Goal: Communication & Community: Answer question/provide support

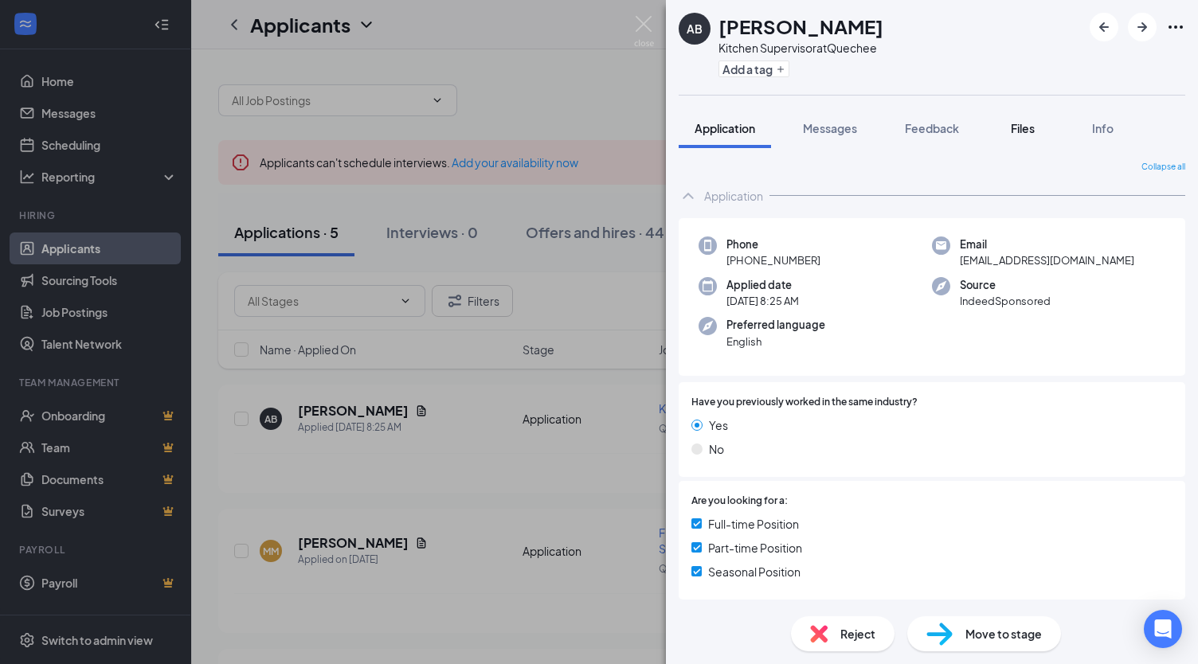
click at [1020, 128] on span "Files" at bounding box center [1023, 128] width 24 height 14
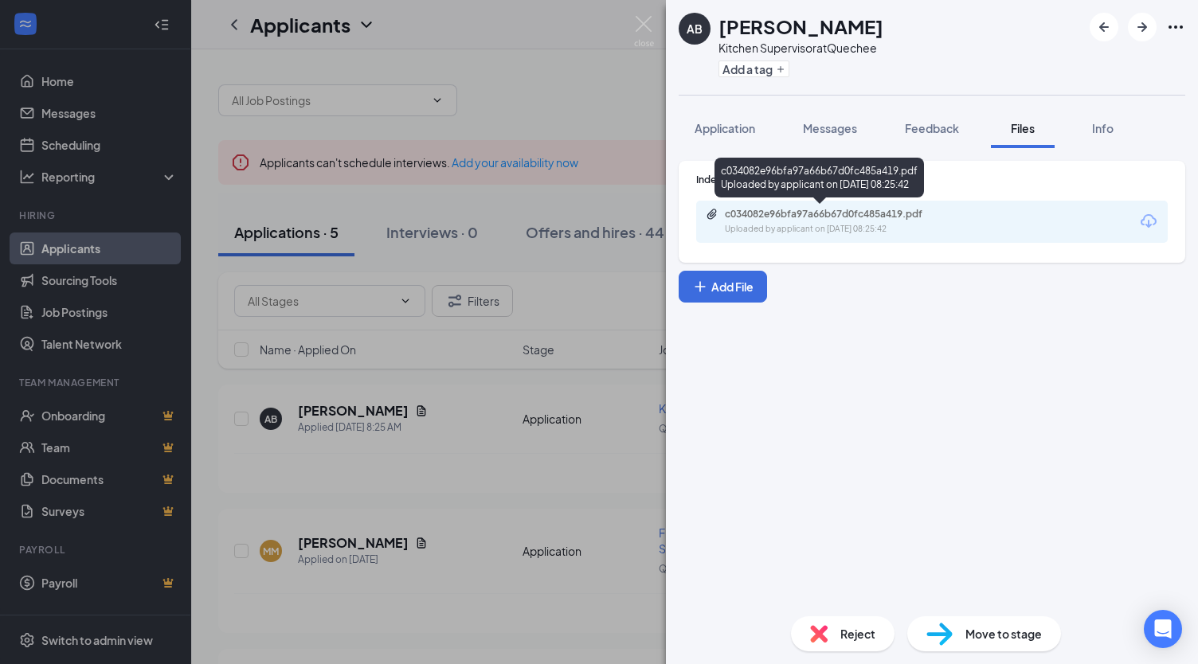
click at [892, 216] on div "c034082e96bfa97a66b67d0fc485a419.pdf" at bounding box center [836, 214] width 223 height 13
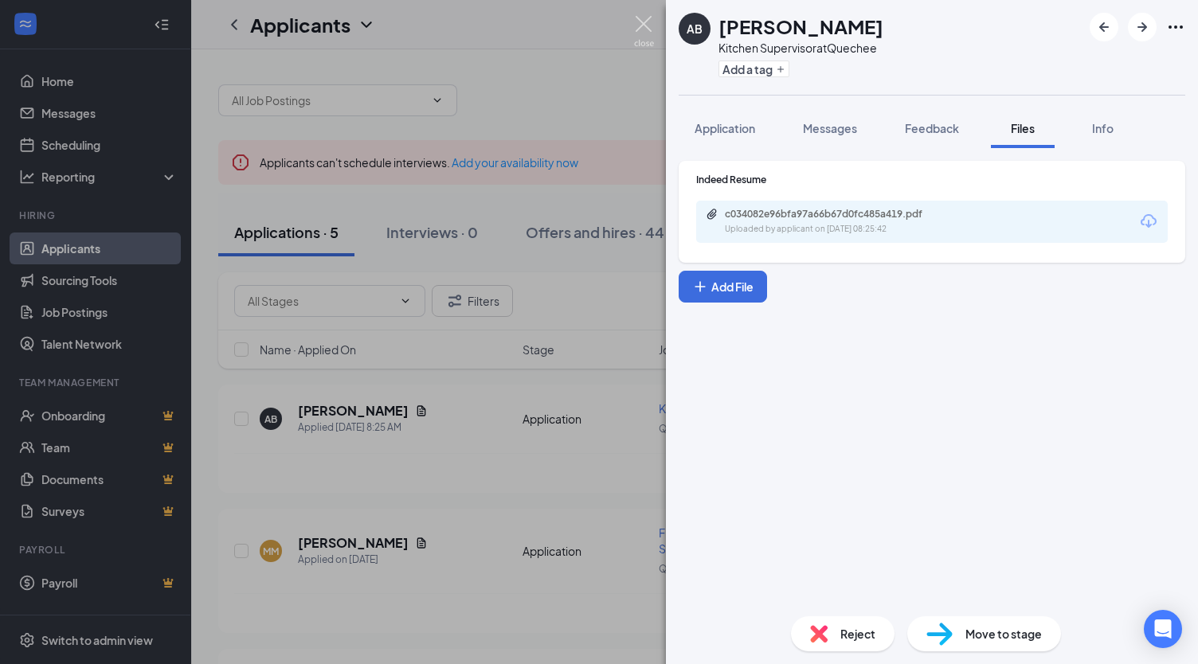
click at [646, 22] on img at bounding box center [644, 31] width 20 height 31
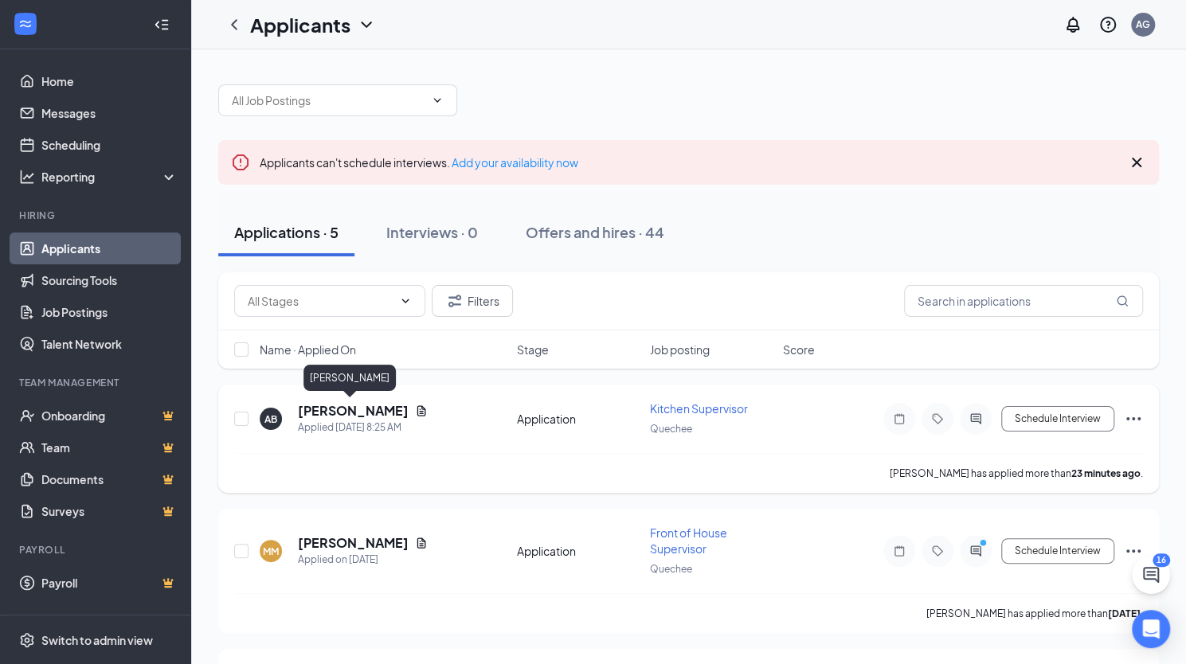
click at [374, 409] on h5 "[PERSON_NAME]" at bounding box center [353, 411] width 111 height 18
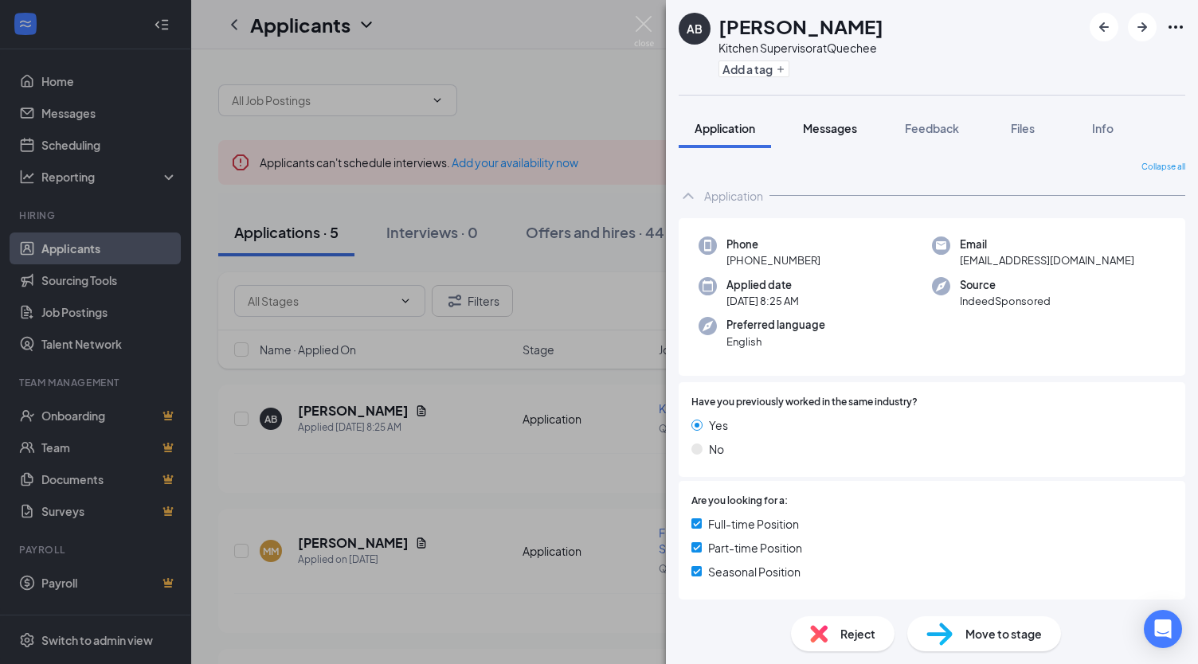
click at [848, 127] on span "Messages" at bounding box center [830, 128] width 54 height 14
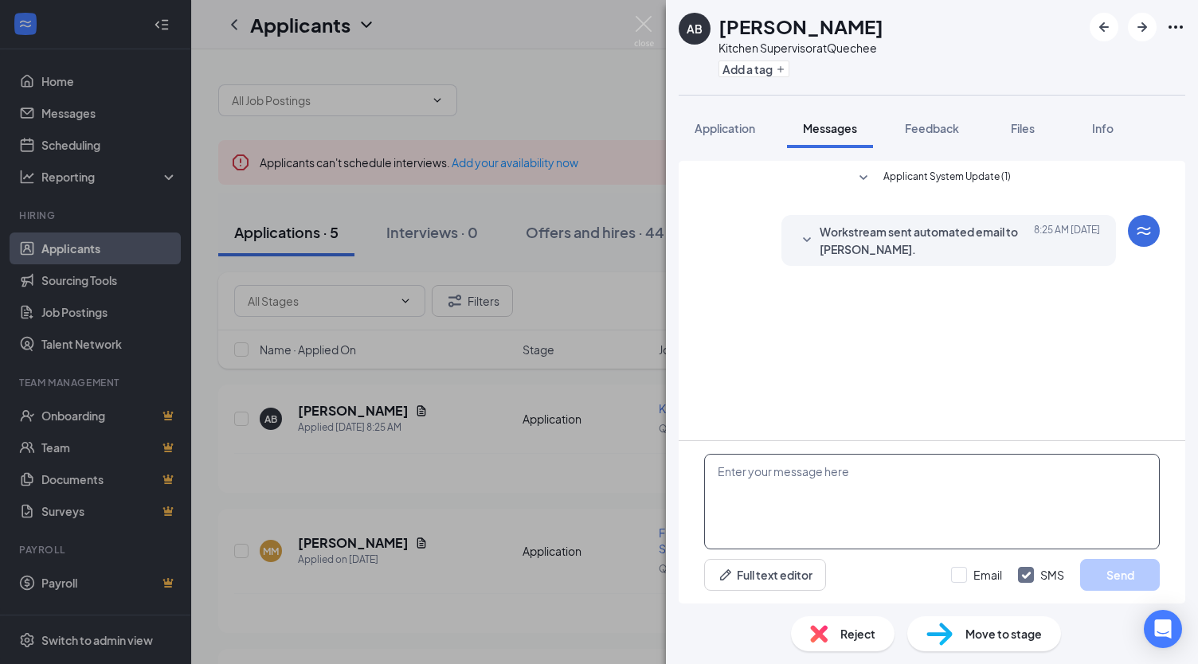
click at [760, 467] on textarea at bounding box center [932, 502] width 456 height 96
type textarea "G"
click at [645, 18] on img at bounding box center [644, 31] width 20 height 31
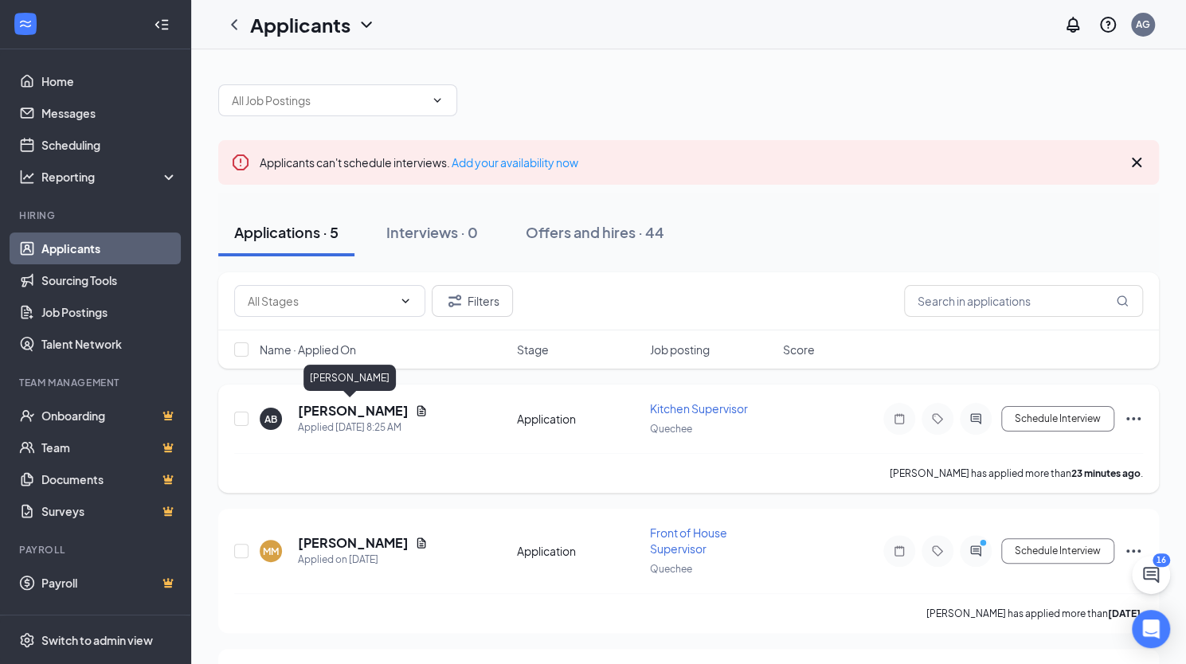
click at [365, 410] on h5 "[PERSON_NAME]" at bounding box center [353, 411] width 111 height 18
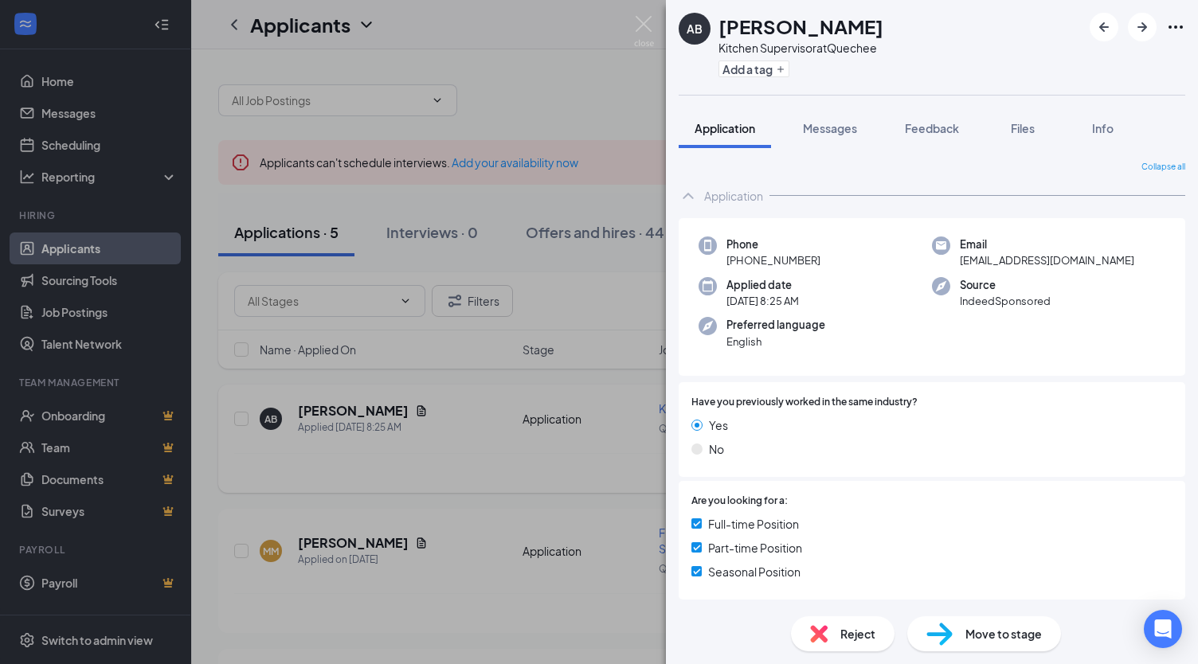
click at [365, 410] on div "AB [PERSON_NAME] Kitchen Supervisor at Quechee Add a tag Application Messages F…" at bounding box center [599, 332] width 1198 height 664
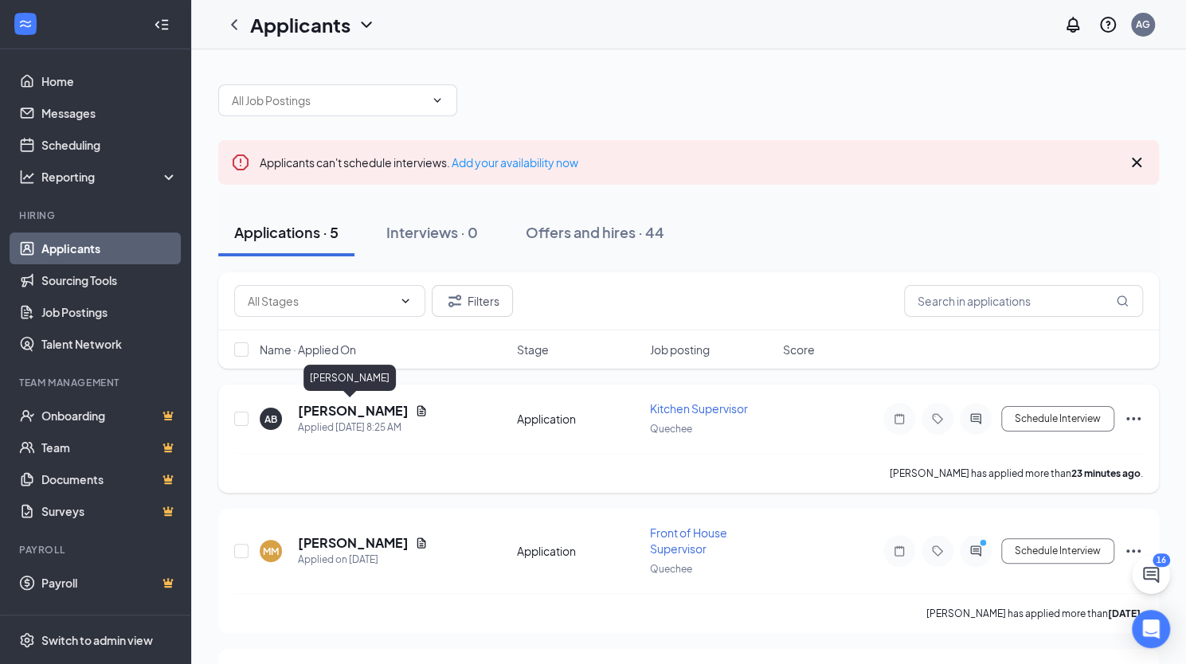
click at [365, 410] on h5 "[PERSON_NAME]" at bounding box center [353, 411] width 111 height 18
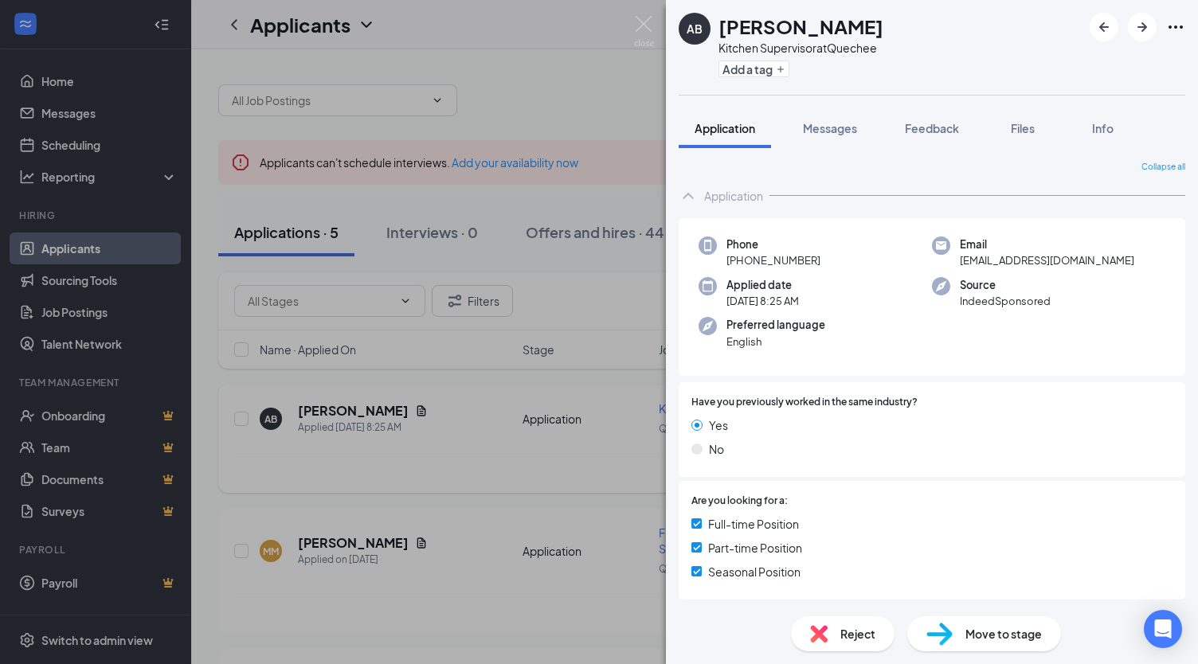
click at [365, 410] on div "AB [PERSON_NAME] Kitchen Supervisor at Quechee Add a tag Application Messages F…" at bounding box center [599, 332] width 1198 height 664
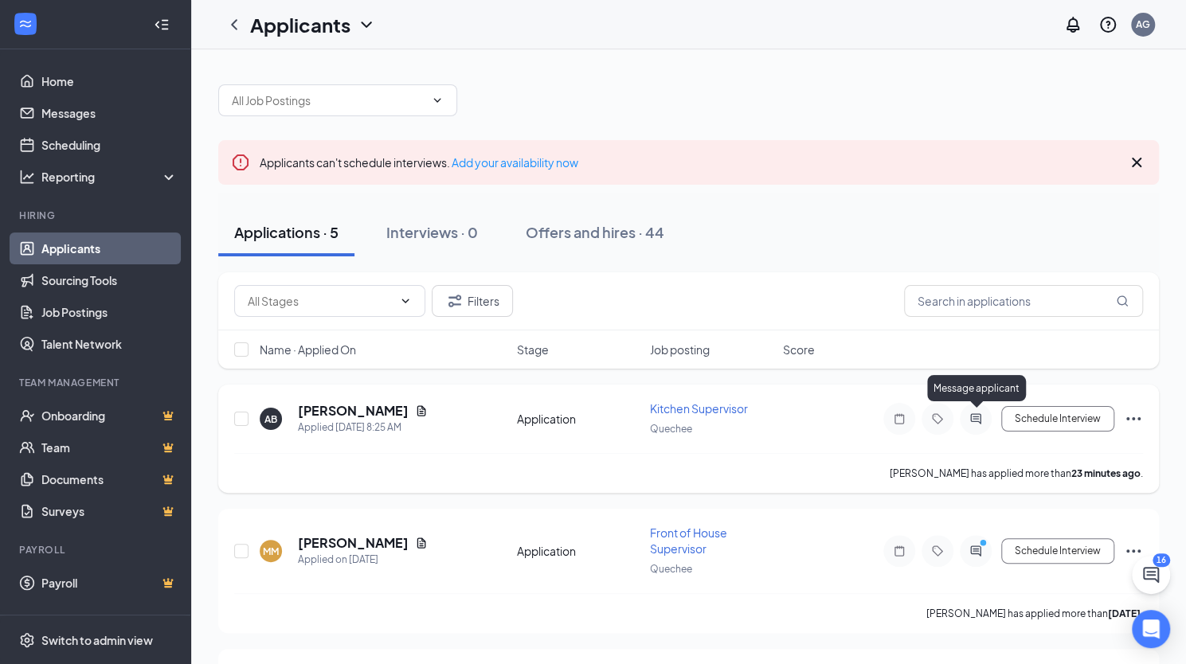
click at [972, 413] on icon "ActiveChat" at bounding box center [975, 419] width 19 height 13
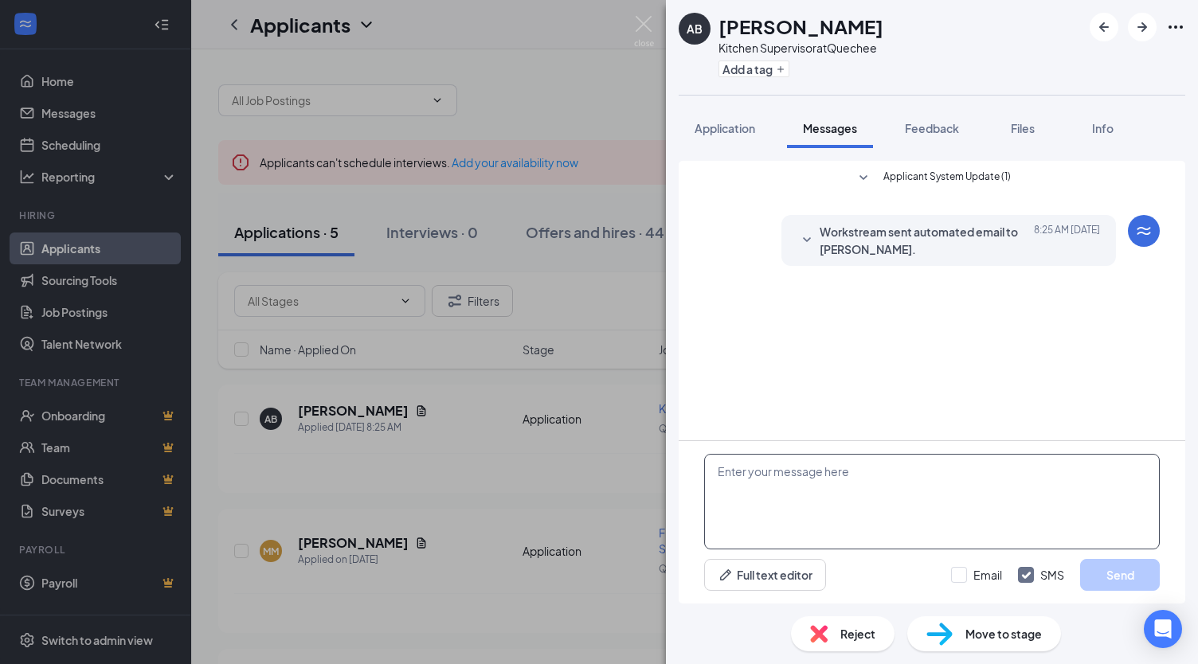
click at [796, 457] on textarea at bounding box center [932, 502] width 456 height 96
type textarea "Good morning! When are you free to interview? Ami"
click at [1115, 576] on button "Send" at bounding box center [1120, 575] width 80 height 32
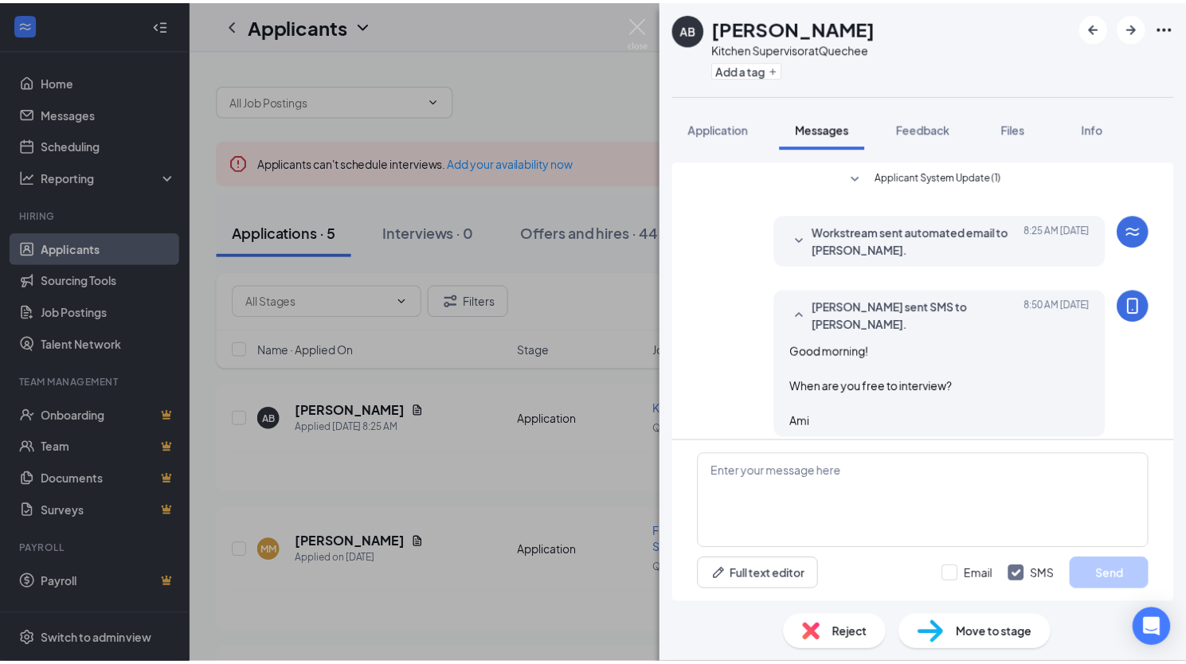
scroll to position [13, 0]
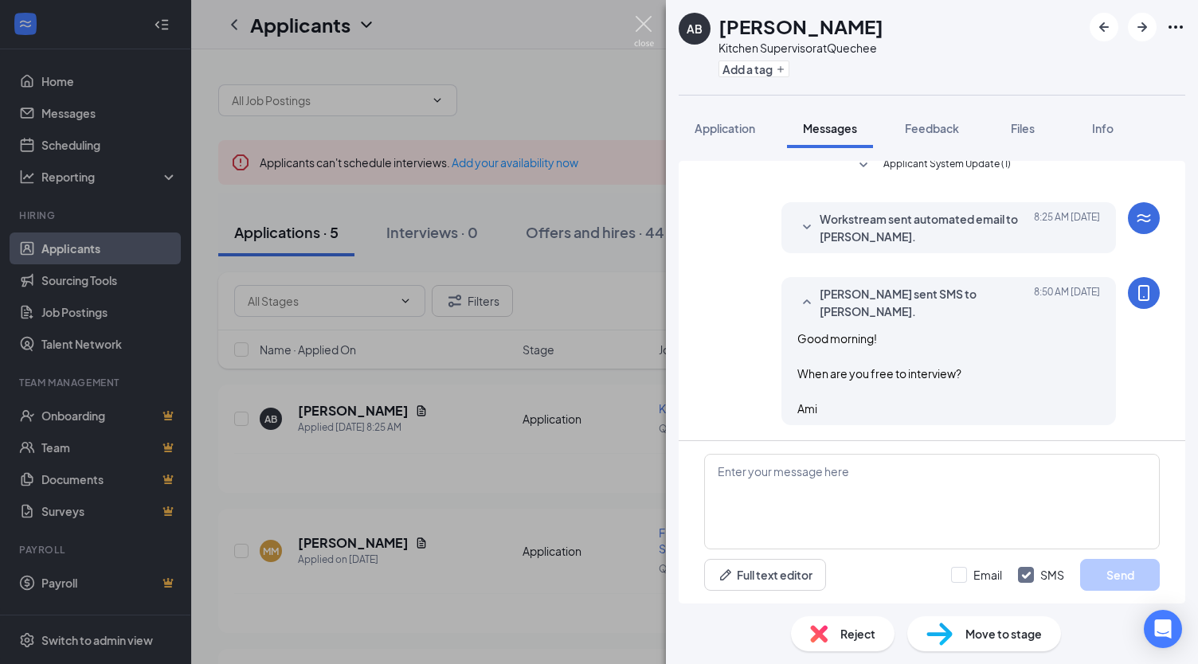
click at [647, 29] on img at bounding box center [644, 31] width 20 height 31
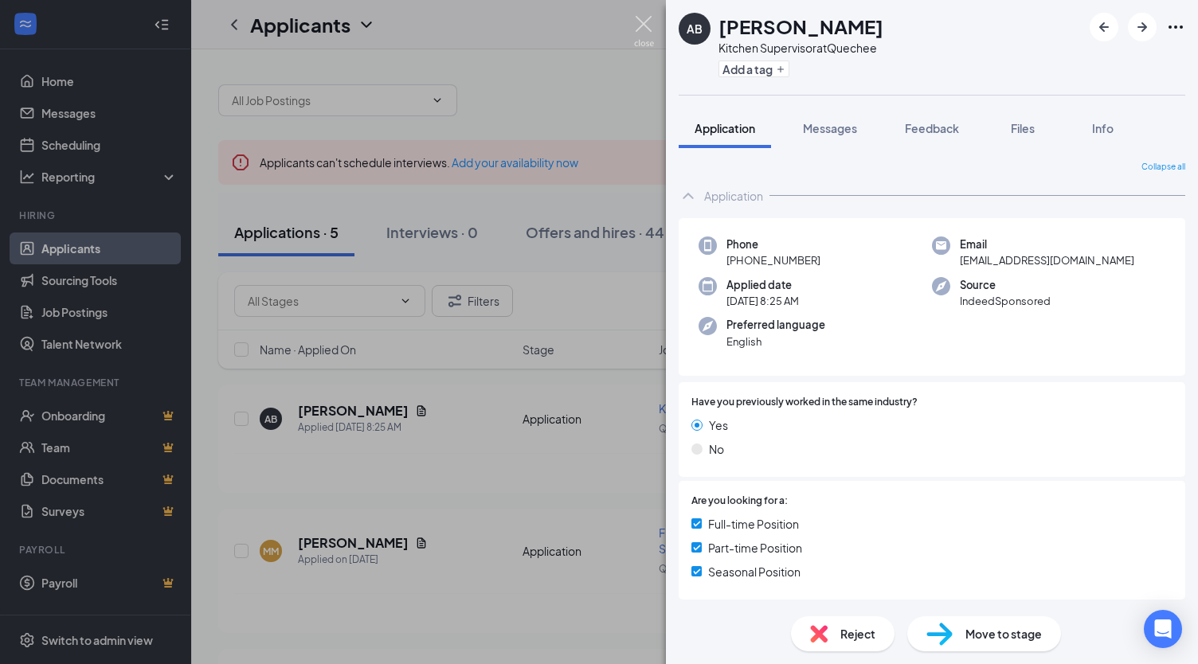
click at [648, 23] on img at bounding box center [644, 31] width 20 height 31
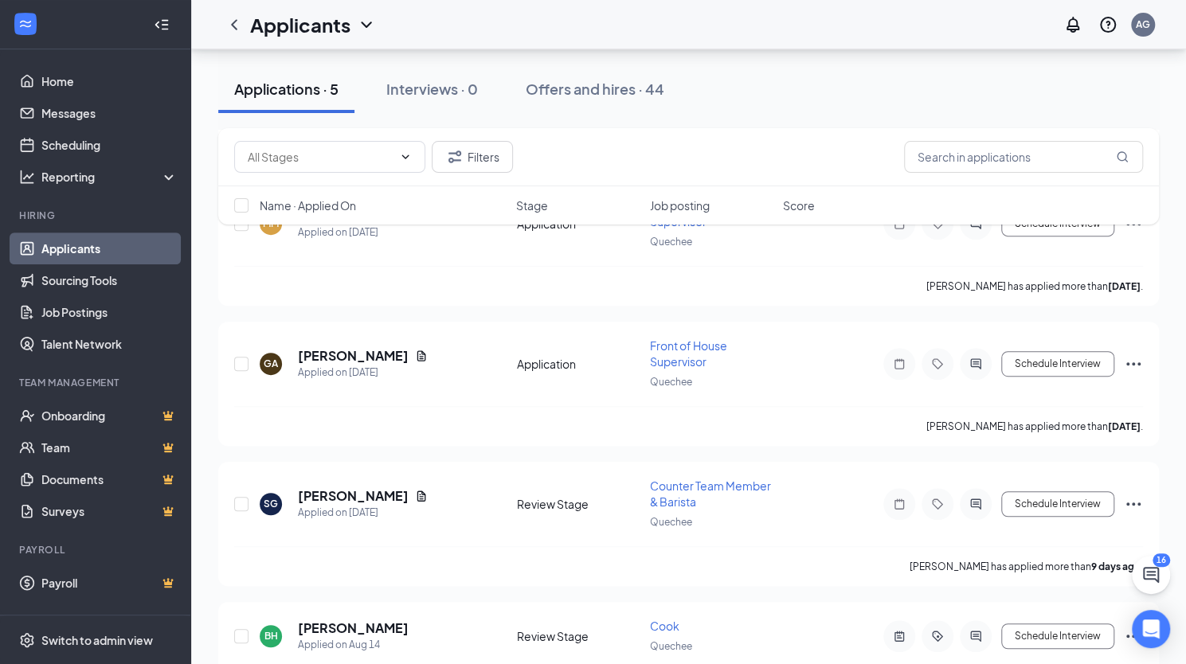
click at [648, 23] on div "Applicants AG" at bounding box center [688, 24] width 995 height 49
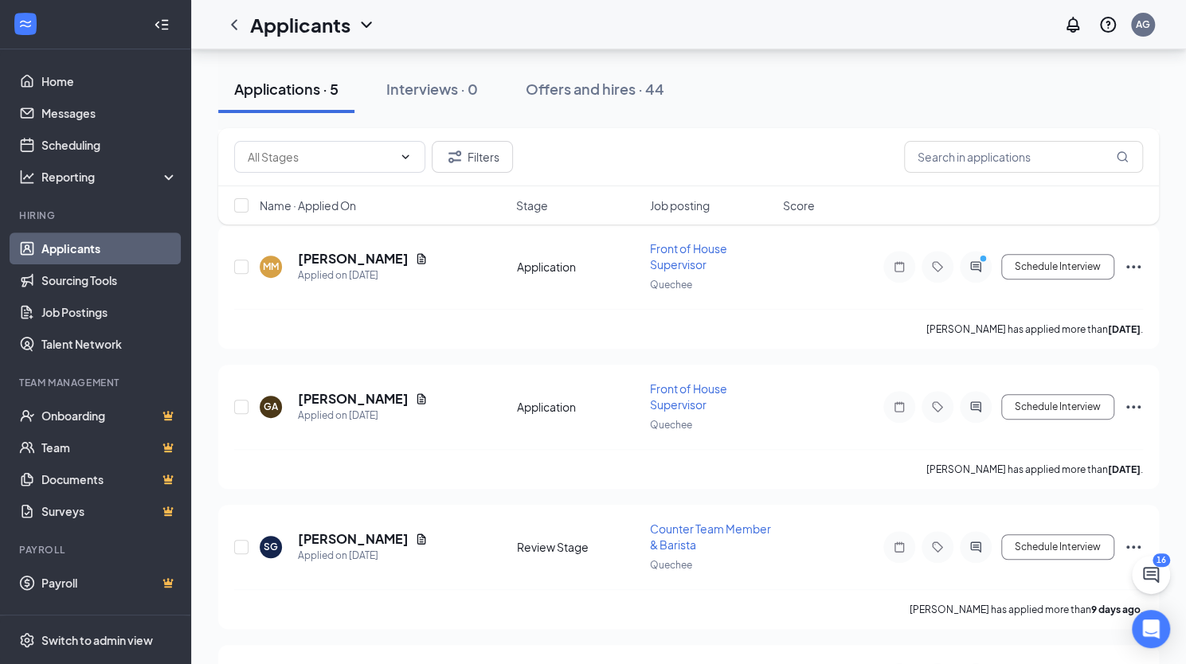
scroll to position [283, 0]
click at [1155, 534] on div "SG Samantha Gale Applied on Aug 17 Review Stage Counter Team Member & Barista Q…" at bounding box center [688, 568] width 940 height 124
click at [648, 23] on div "Applicants AG" at bounding box center [688, 24] width 995 height 49
